Goal: Information Seeking & Learning: Learn about a topic

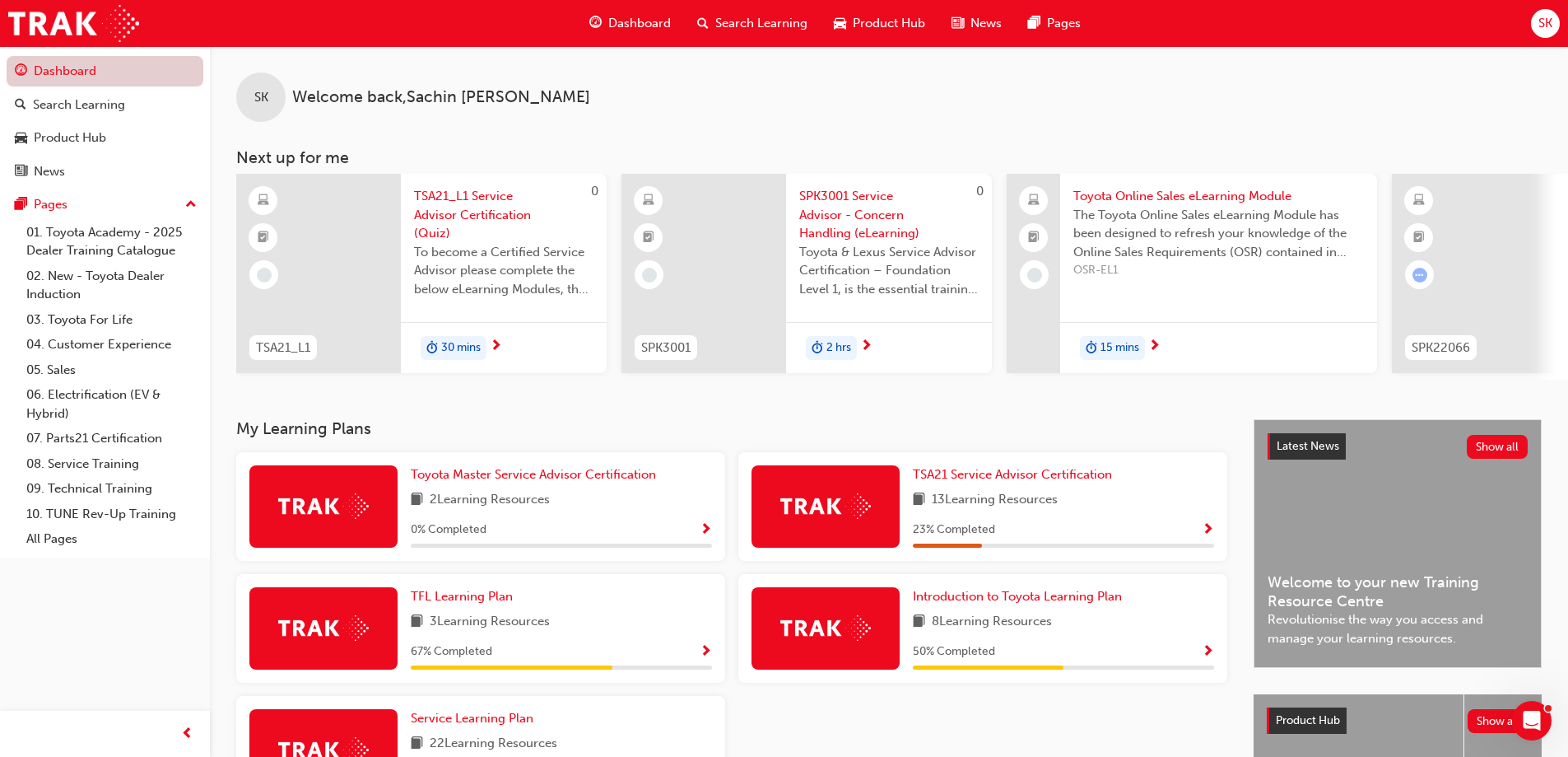
click at [77, 72] on link "Dashboard" at bounding box center [105, 71] width 197 height 30
click at [93, 97] on div "Search Learning" at bounding box center [79, 105] width 92 height 19
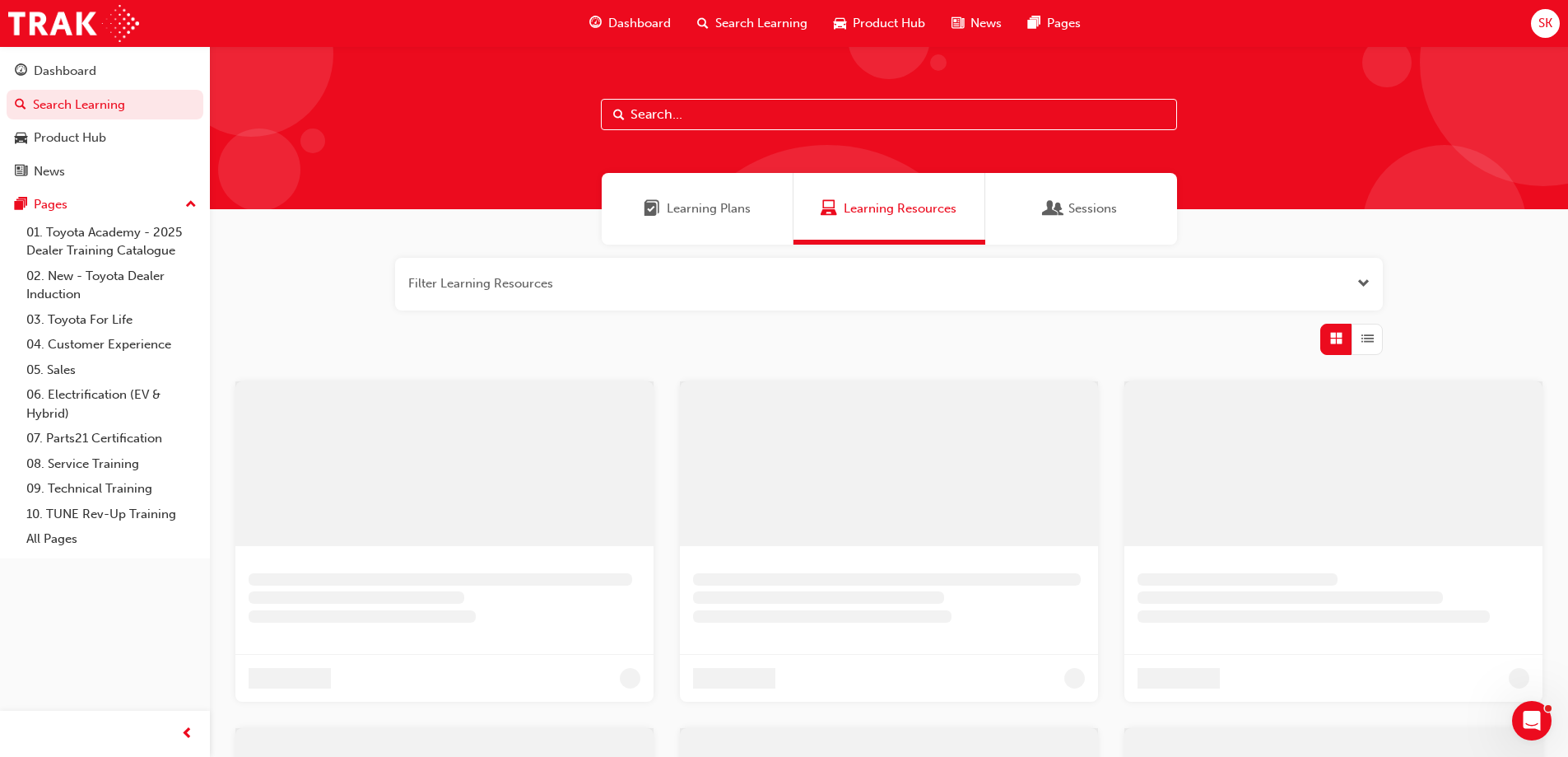
click at [712, 112] on input "text" at bounding box center [890, 114] width 576 height 31
type input "warranty"
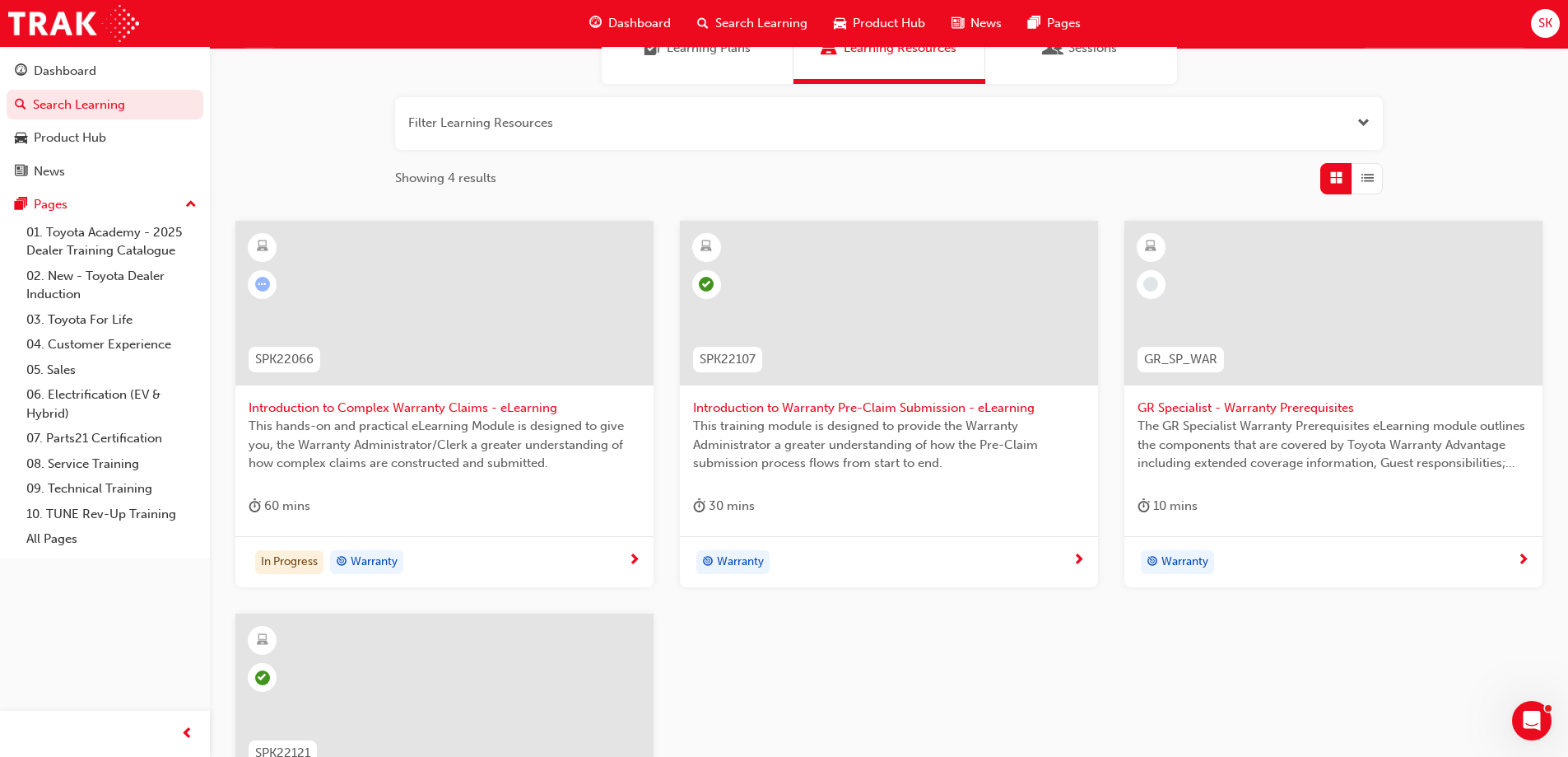
scroll to position [106, 0]
